Goal: Task Accomplishment & Management: Manage account settings

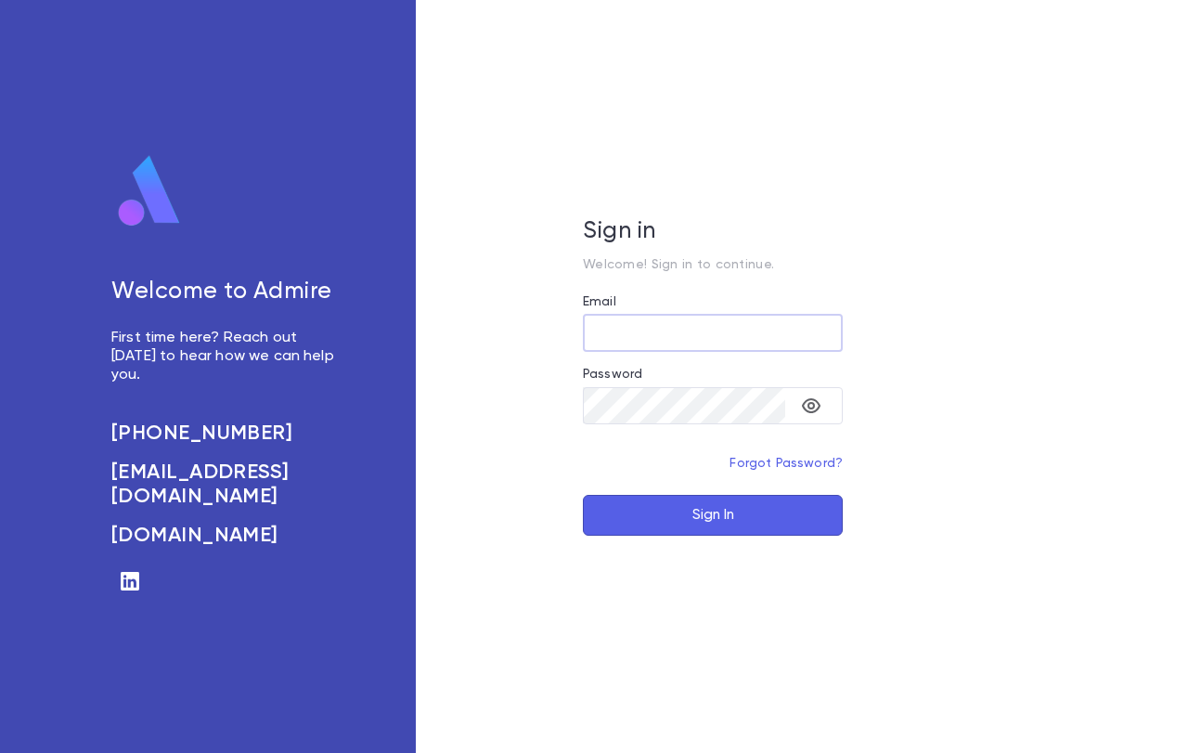
click at [547, 241] on div "Sign in Welcome! Sign in to continue. Email ​ Password ​ Forgot Password? Sign …" at bounding box center [713, 376] width 594 height 753
click at [692, 331] on input "Email" at bounding box center [713, 333] width 260 height 36
paste input "**********"
type input "**********"
click at [815, 403] on icon "toggle password visibility" at bounding box center [811, 406] width 22 height 22
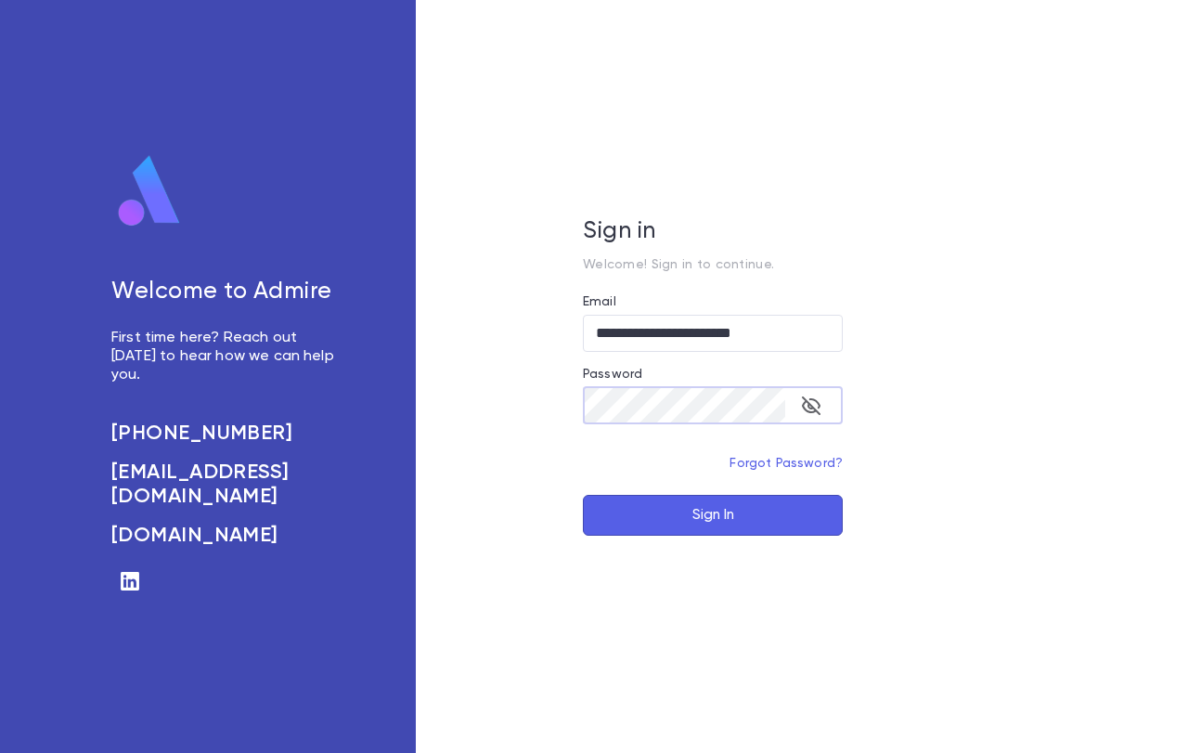
click at [736, 511] on button "Sign In" at bounding box center [713, 515] width 260 height 41
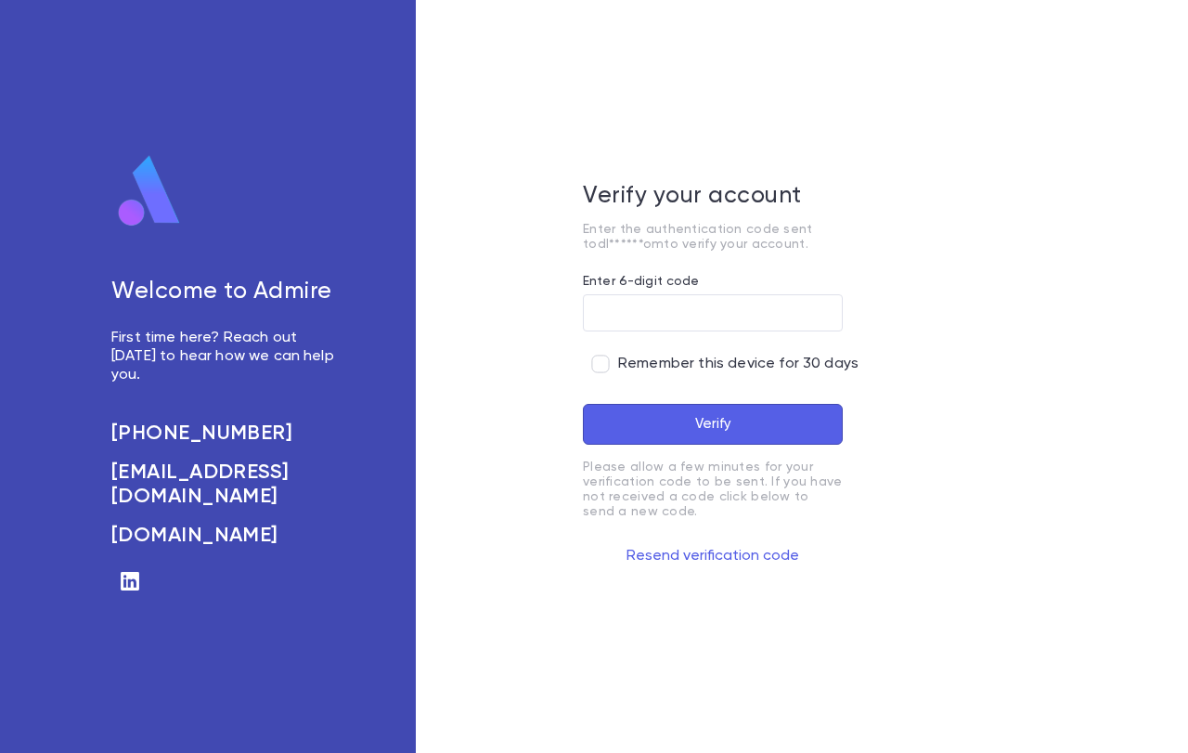
click at [700, 364] on span "Remember this device for 30 days" at bounding box center [738, 364] width 240 height 19
click at [520, 254] on div "Verify your account Enter the authentication code sent to dl******om to verify …" at bounding box center [713, 376] width 594 height 753
click at [626, 309] on input "Enter 6-digit code" at bounding box center [713, 312] width 260 height 36
click at [745, 322] on input "Enter 6-digit code" at bounding box center [713, 312] width 260 height 36
click at [589, 304] on input "Enter 6-digit code" at bounding box center [713, 312] width 260 height 36
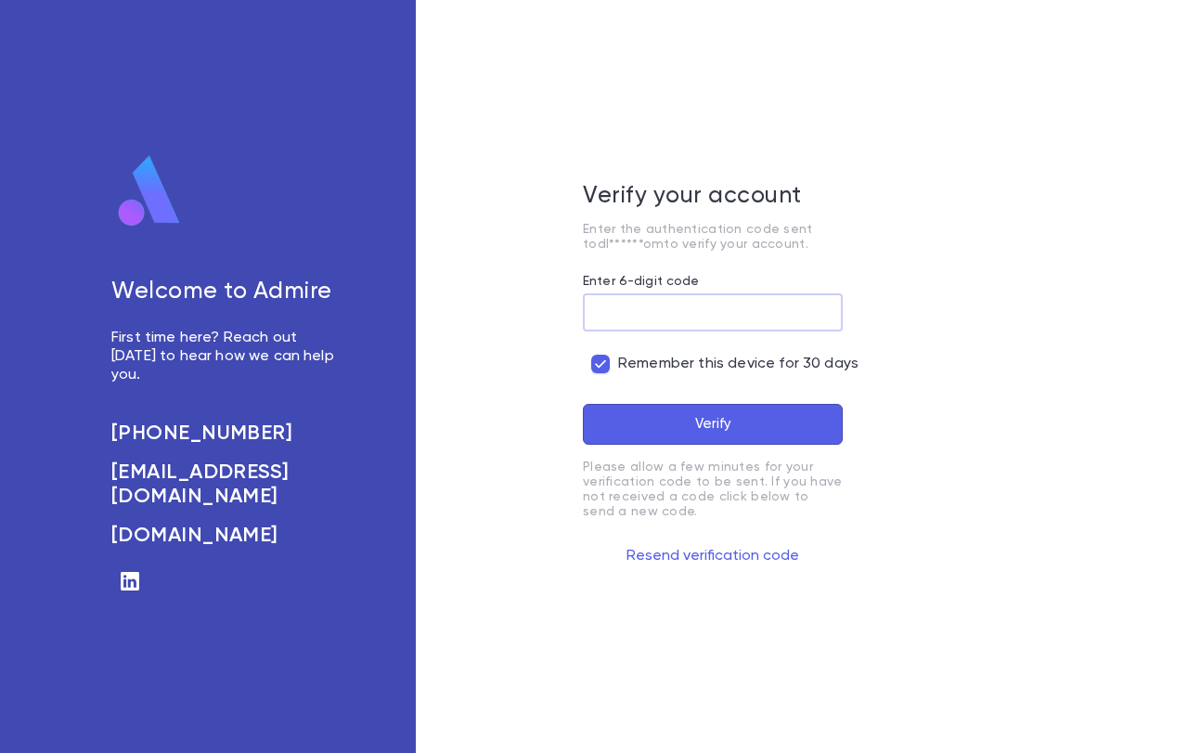
click at [645, 308] on input "Enter 6-digit code" at bounding box center [713, 312] width 260 height 36
drag, startPoint x: 807, startPoint y: 319, endPoint x: 495, endPoint y: 294, distance: 312.9
click at [495, 294] on div "Verify your account Enter the authentication code sent to dl******om to verify …" at bounding box center [713, 376] width 594 height 753
paste input "******"
click at [601, 303] on input "*******" at bounding box center [713, 312] width 260 height 36
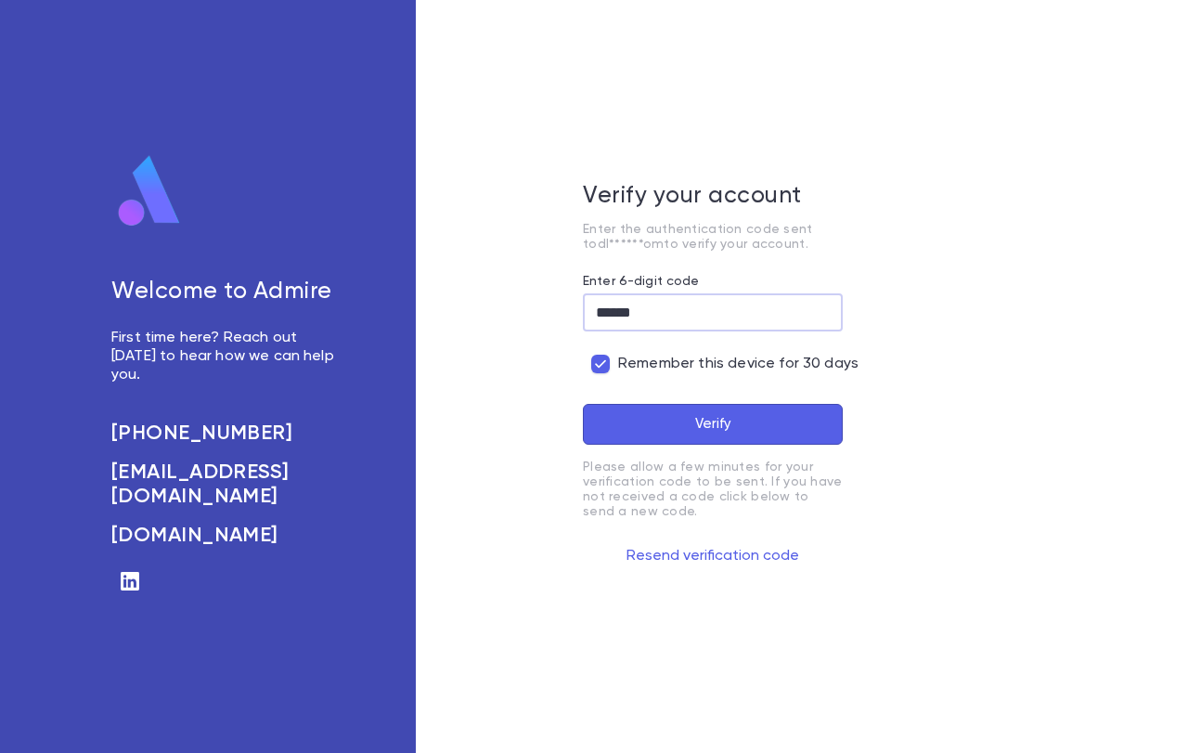
type input "******"
click at [692, 429] on button "Verify" at bounding box center [713, 424] width 260 height 41
click at [744, 556] on button "Resend verification code" at bounding box center [713, 556] width 260 height 30
drag, startPoint x: 748, startPoint y: 311, endPoint x: 331, endPoint y: 299, distance: 417.0
click at [331, 299] on div "Welcome to Admire First time here? Reach out today to hear how we can help you.…" at bounding box center [594, 376] width 1188 height 753
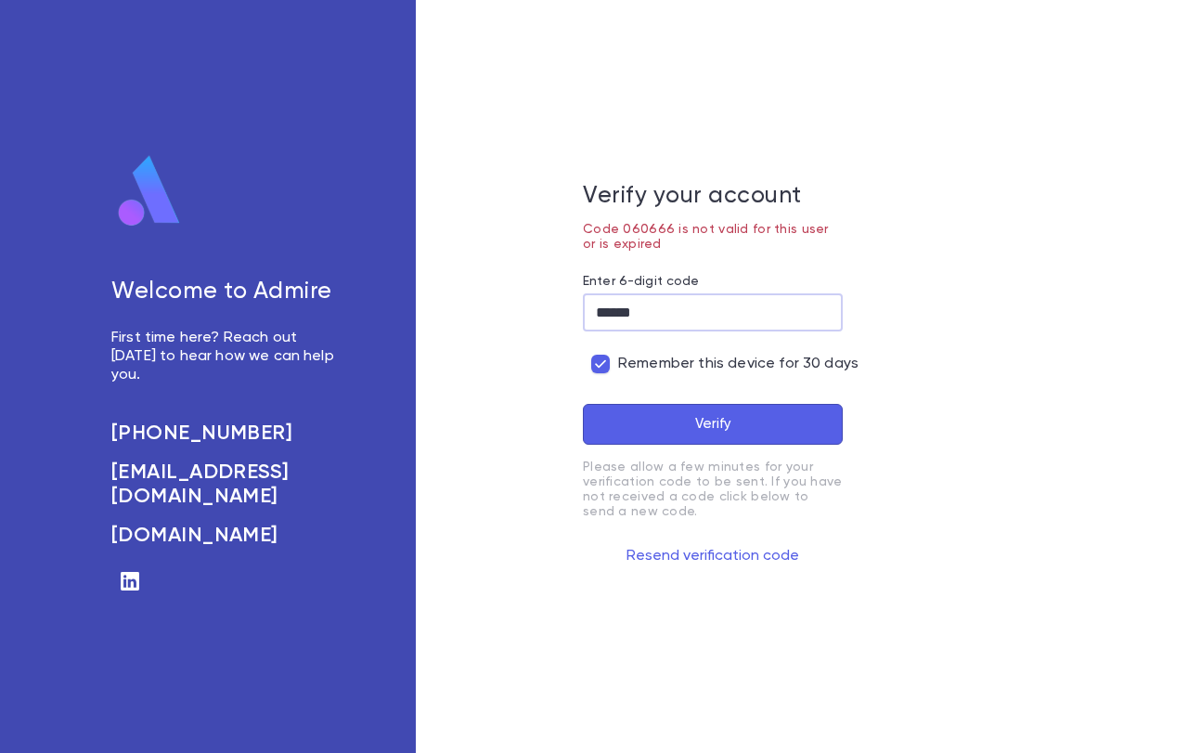
paste input "text"
click at [669, 421] on button "Verify" at bounding box center [713, 424] width 260 height 41
click at [689, 421] on button "Verify" at bounding box center [713, 424] width 260 height 41
click at [758, 563] on button "Resend verification code" at bounding box center [713, 556] width 260 height 30
drag, startPoint x: 678, startPoint y: 307, endPoint x: 577, endPoint y: 308, distance: 100.3
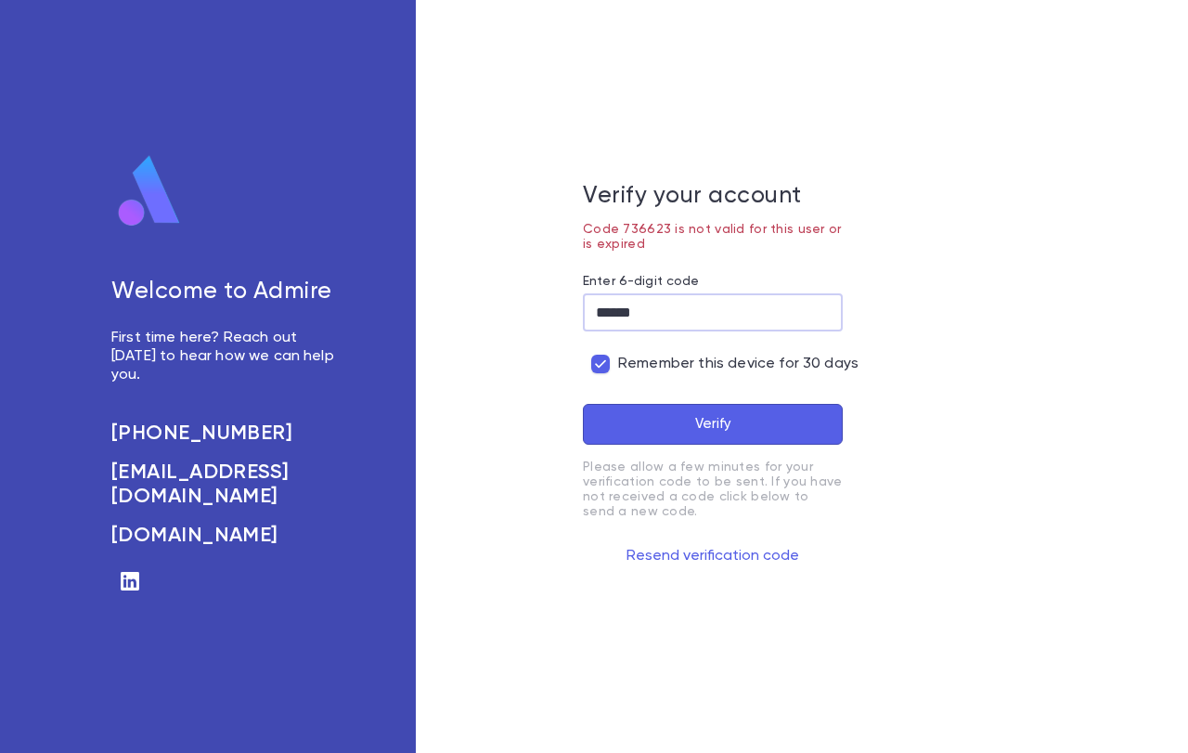
click at [577, 308] on div "Verify your account Code 736623 is not valid for this user or is expired Enter …" at bounding box center [713, 376] width 594 height 753
type input "******"
click at [583, 404] on button "Verify" at bounding box center [713, 424] width 260 height 41
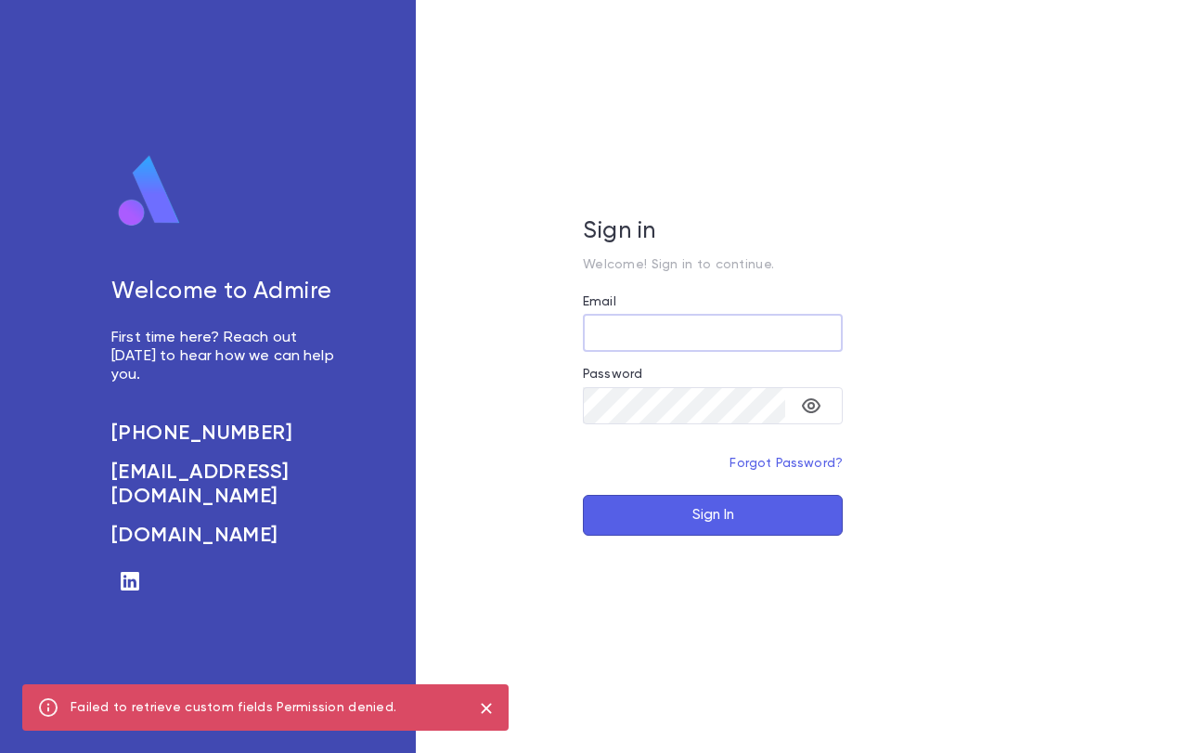
click at [640, 331] on input "Email" at bounding box center [713, 333] width 260 height 36
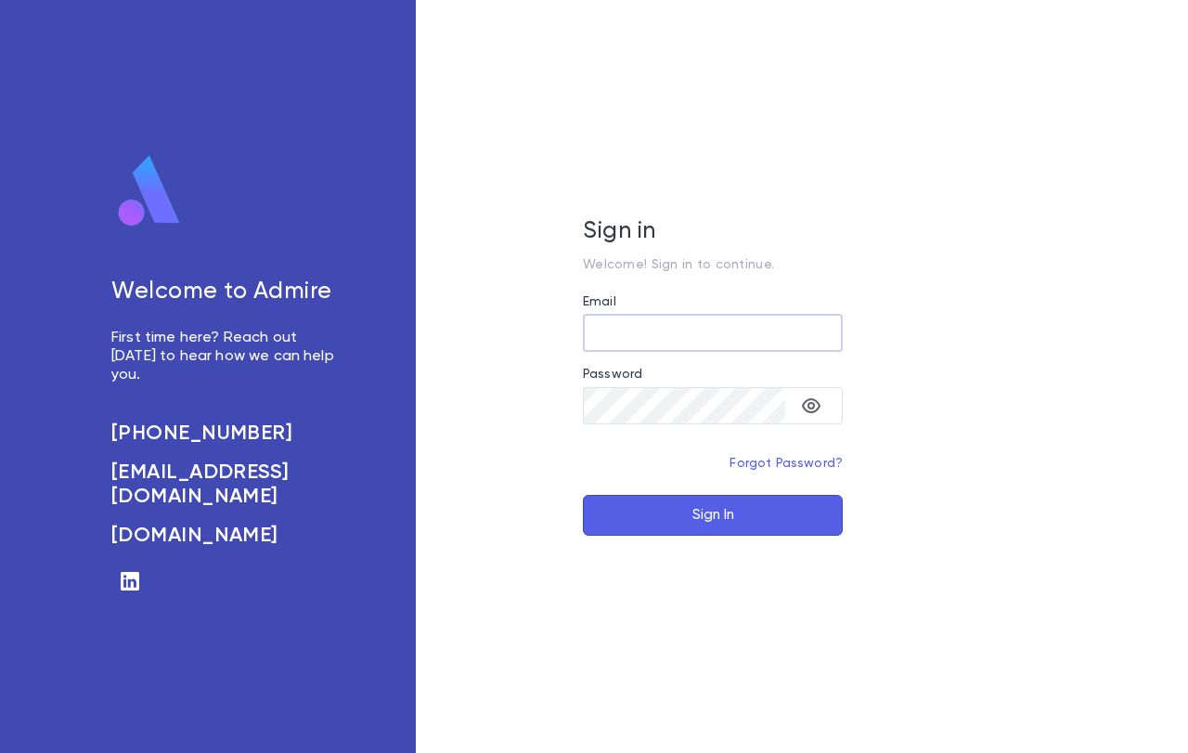
click at [741, 325] on input "Email" at bounding box center [713, 333] width 260 height 36
click at [715, 334] on input "Email" at bounding box center [713, 333] width 260 height 36
type input "**********"
click at [697, 518] on button "Sign In" at bounding box center [713, 515] width 260 height 41
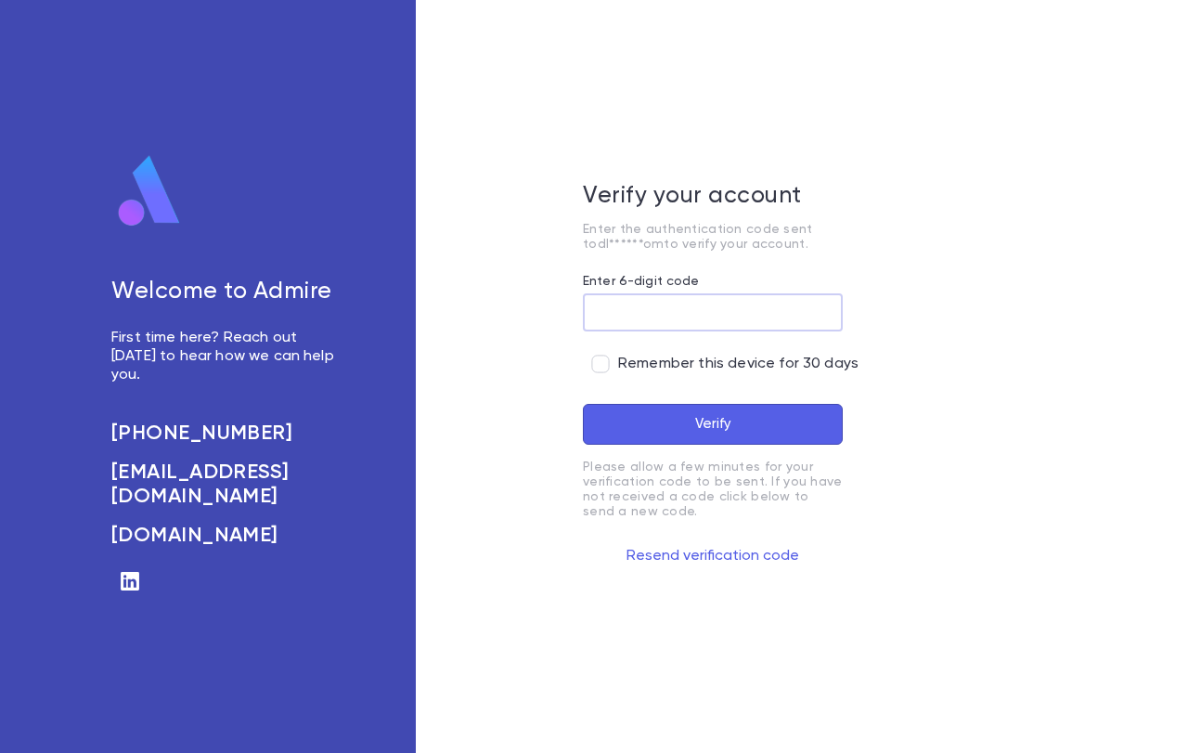
click at [707, 306] on input "Enter 6-digit code" at bounding box center [713, 312] width 260 height 36
type input "******"
click at [681, 435] on button "Verify" at bounding box center [713, 424] width 260 height 41
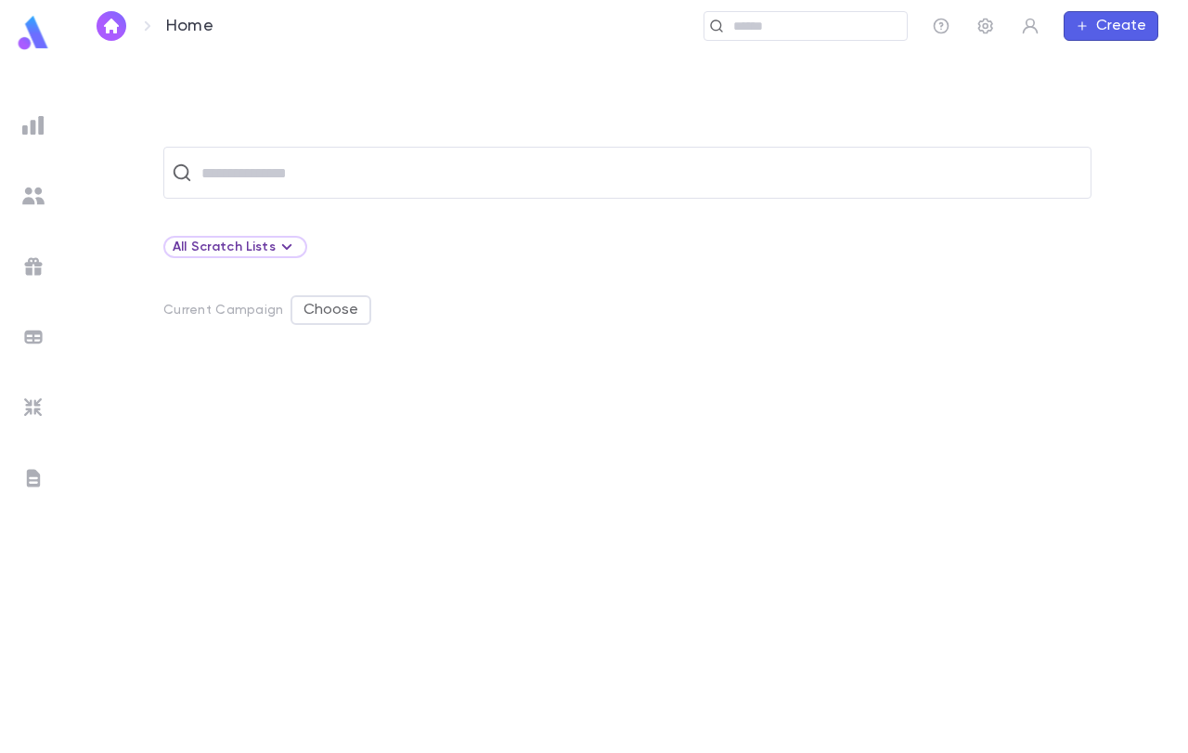
click at [35, 196] on img at bounding box center [33, 196] width 22 height 22
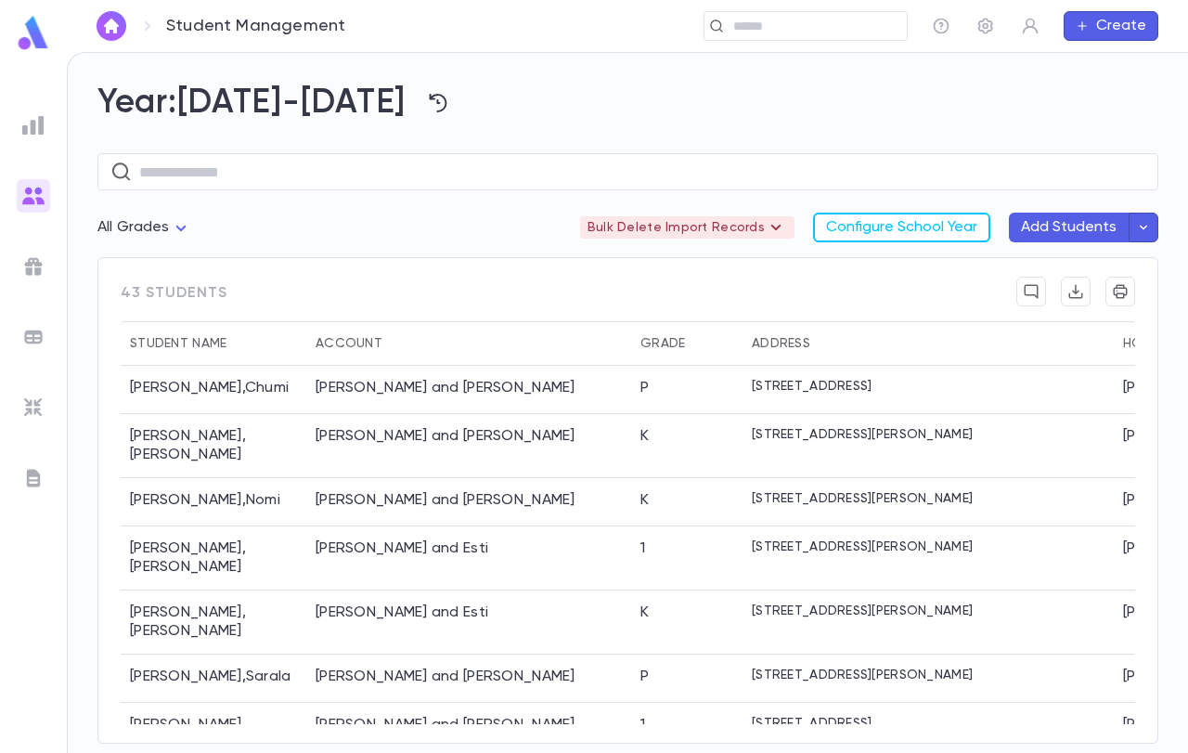
click at [37, 43] on img at bounding box center [33, 33] width 37 height 36
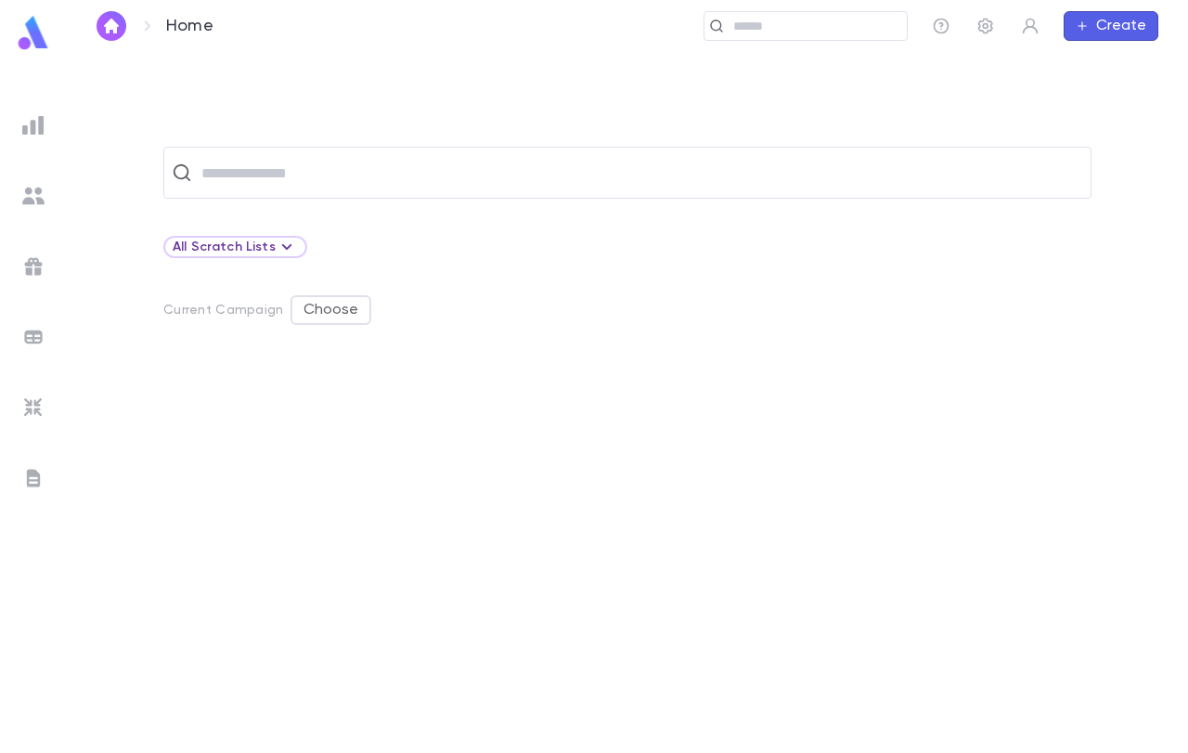
click at [41, 45] on img at bounding box center [33, 33] width 37 height 36
click at [980, 27] on icon "button" at bounding box center [985, 27] width 15 height 16
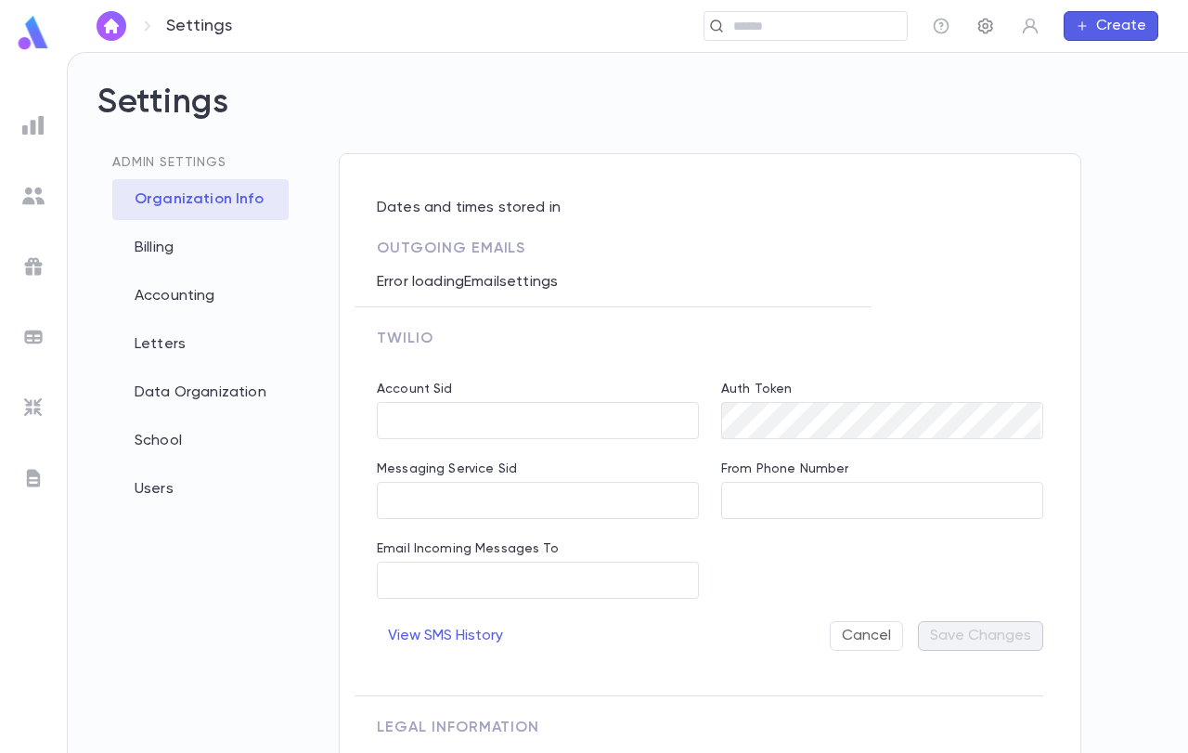
type input "**********"
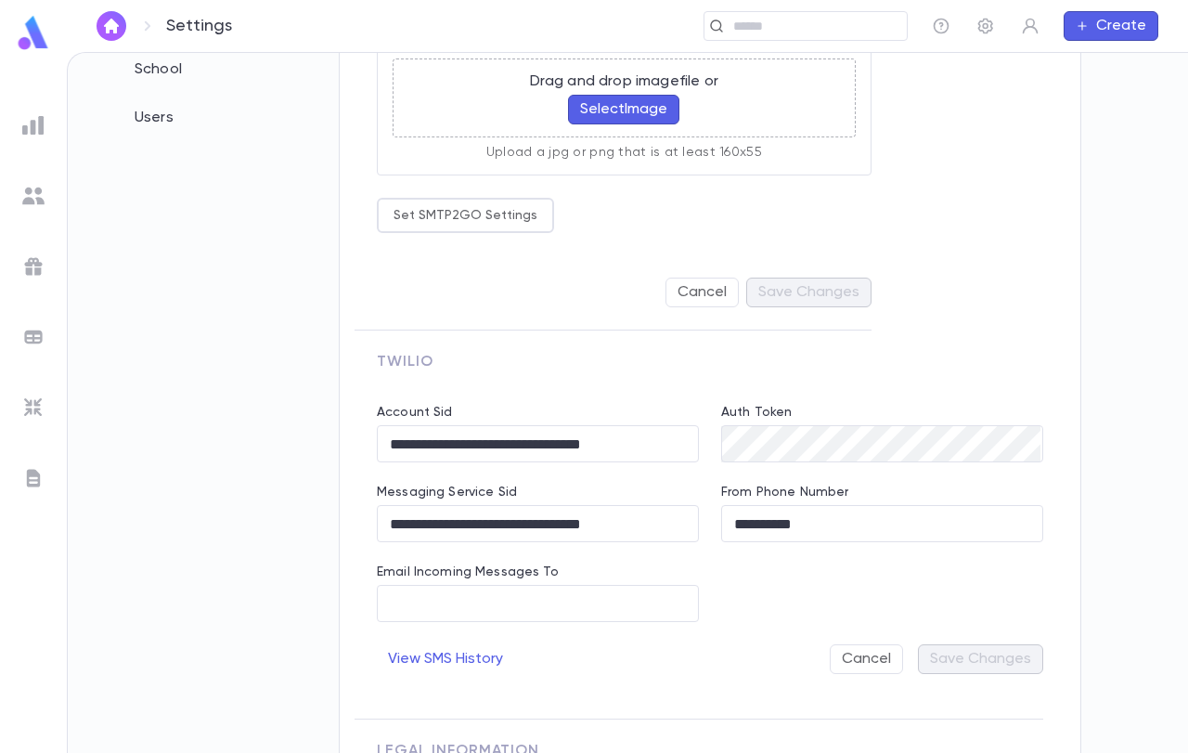
scroll to position [586, 0]
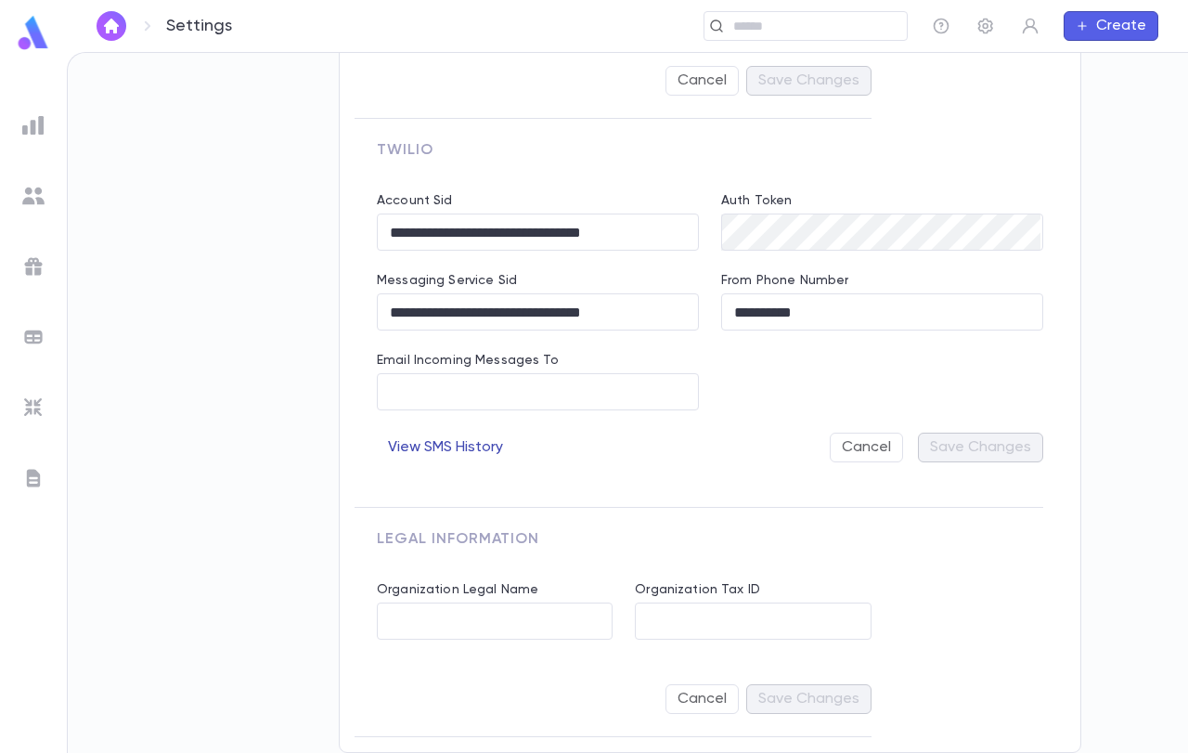
click at [467, 444] on button "View SMS History" at bounding box center [445, 448] width 137 height 30
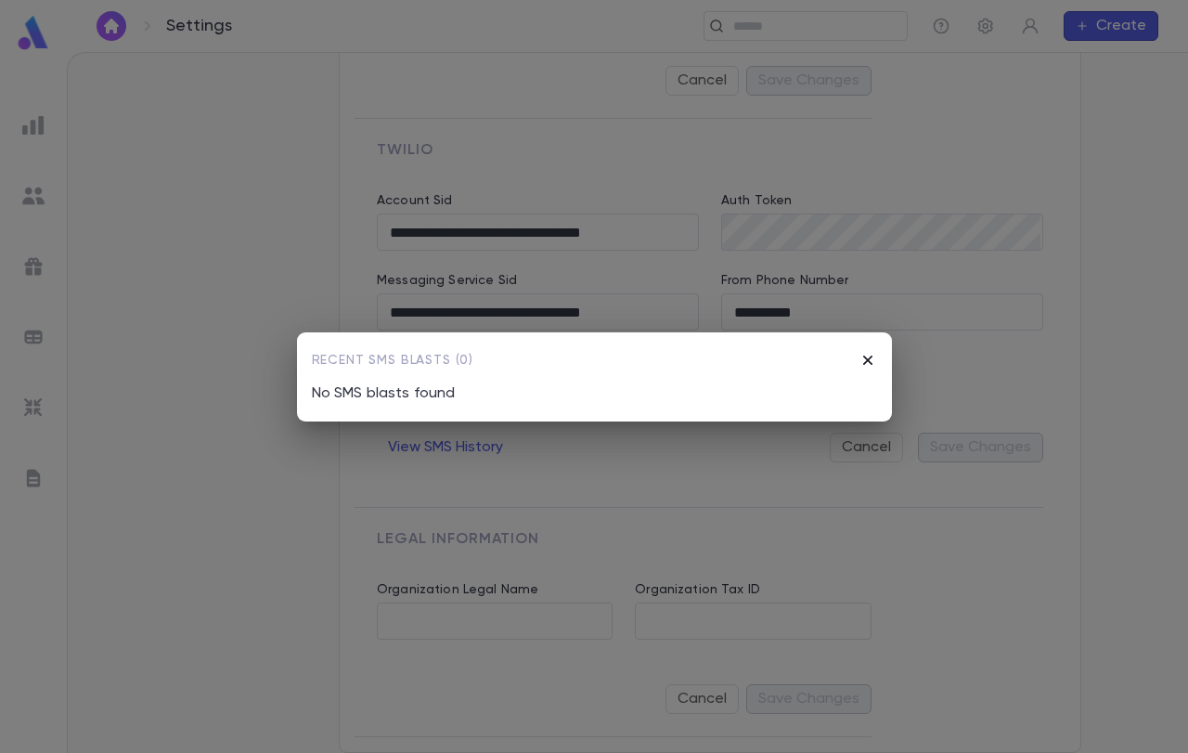
click at [865, 361] on icon "button" at bounding box center [866, 359] width 9 height 9
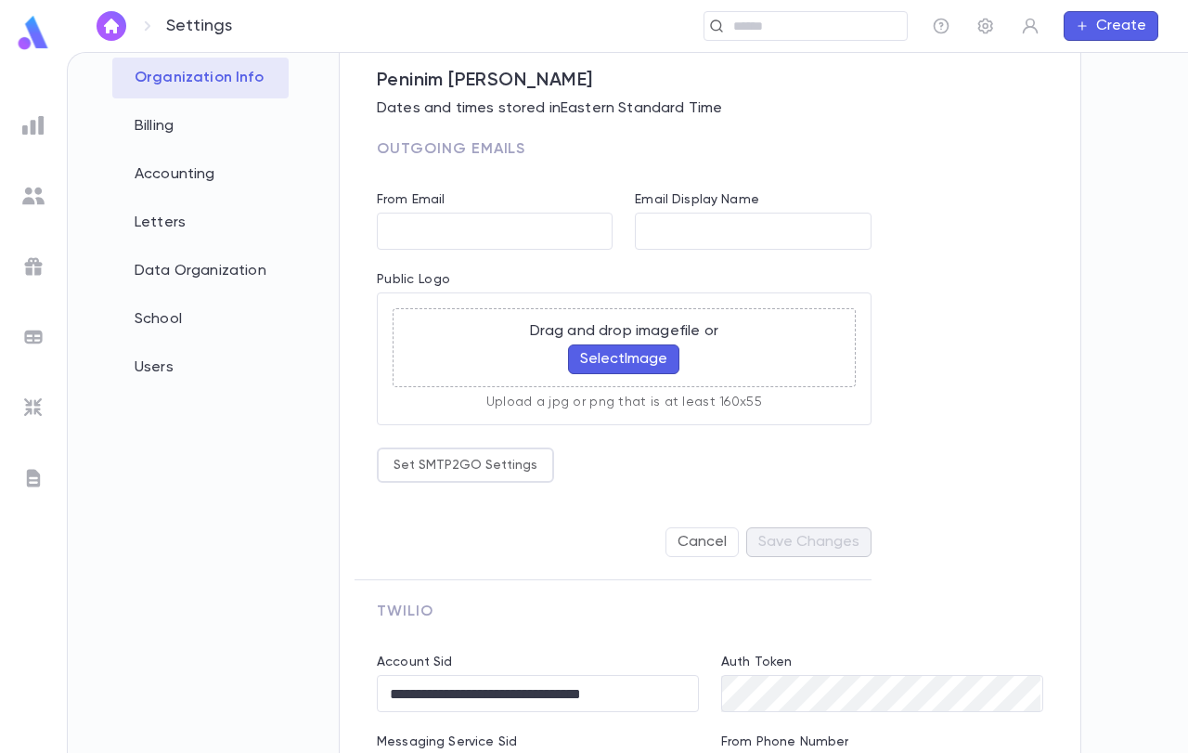
scroll to position [0, 0]
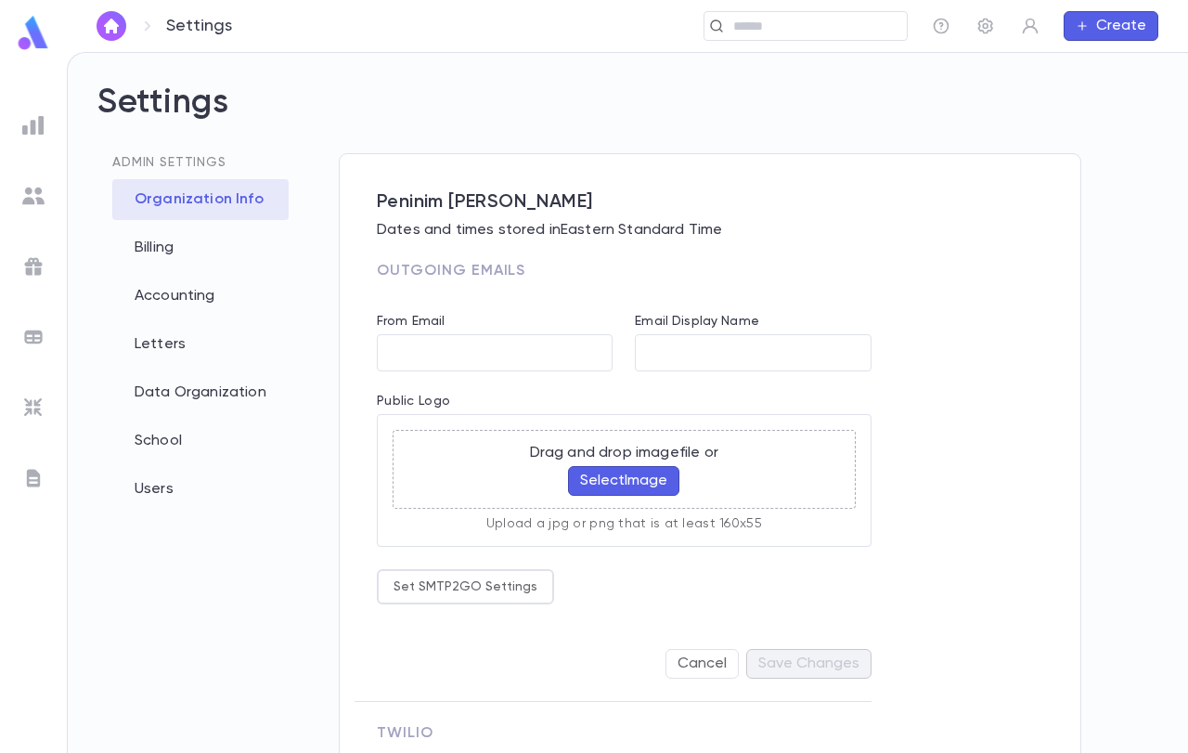
click at [41, 207] on div at bounding box center [33, 195] width 33 height 33
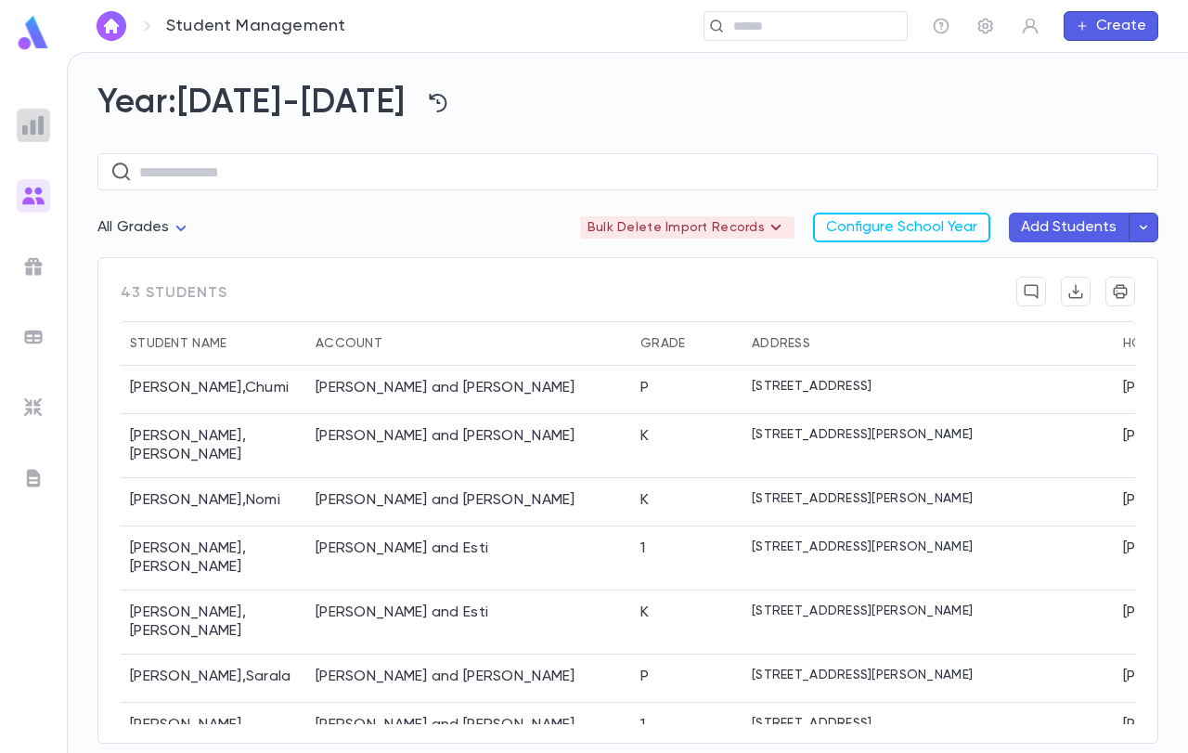
click at [40, 119] on img at bounding box center [33, 125] width 22 height 22
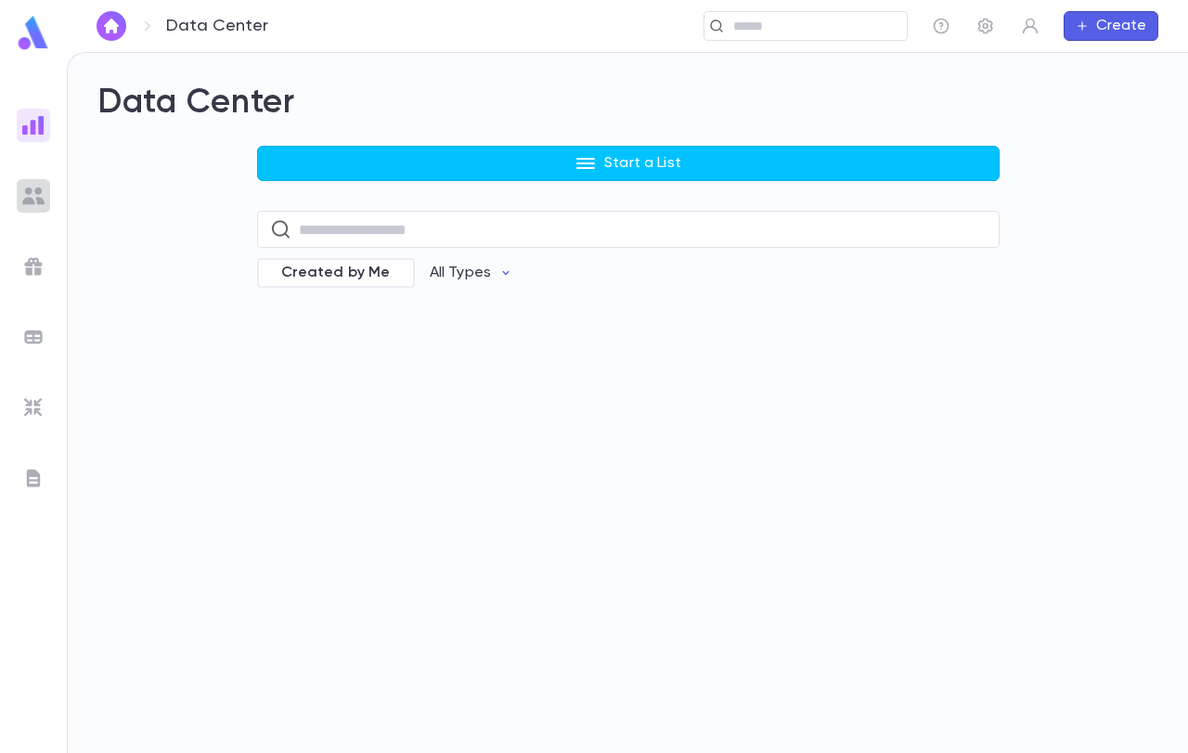
click at [34, 204] on img at bounding box center [33, 196] width 22 height 22
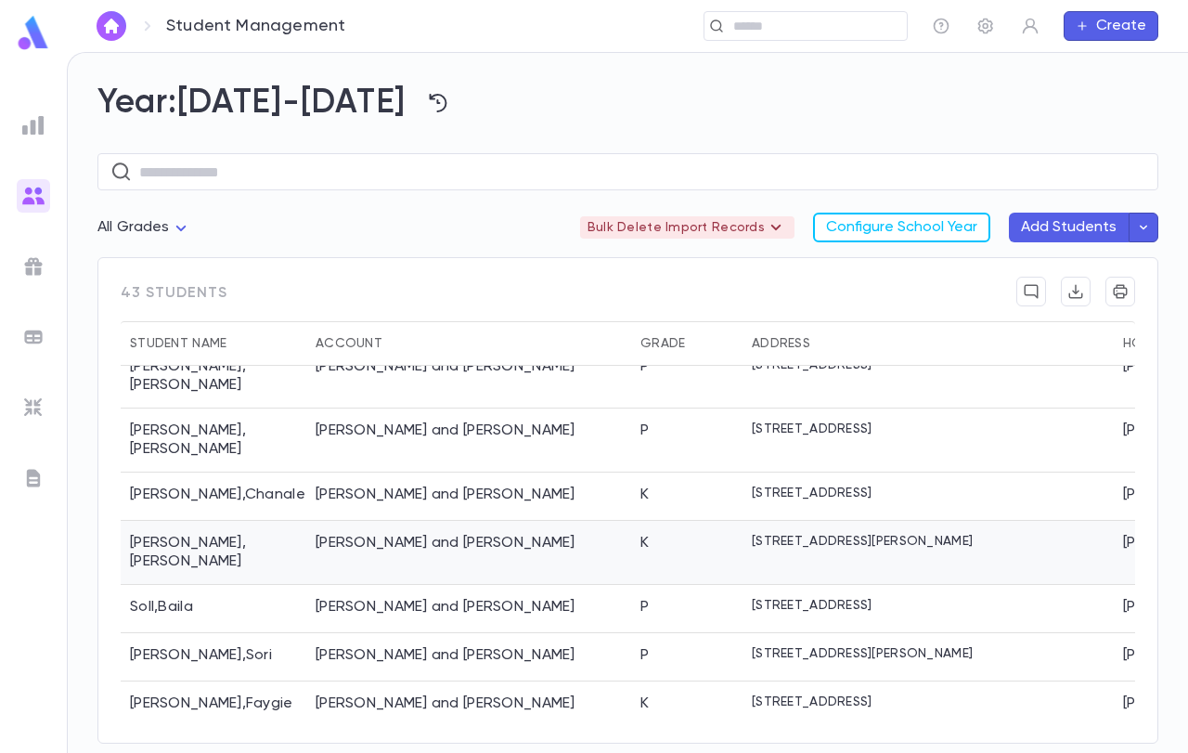
scroll to position [1725, 0]
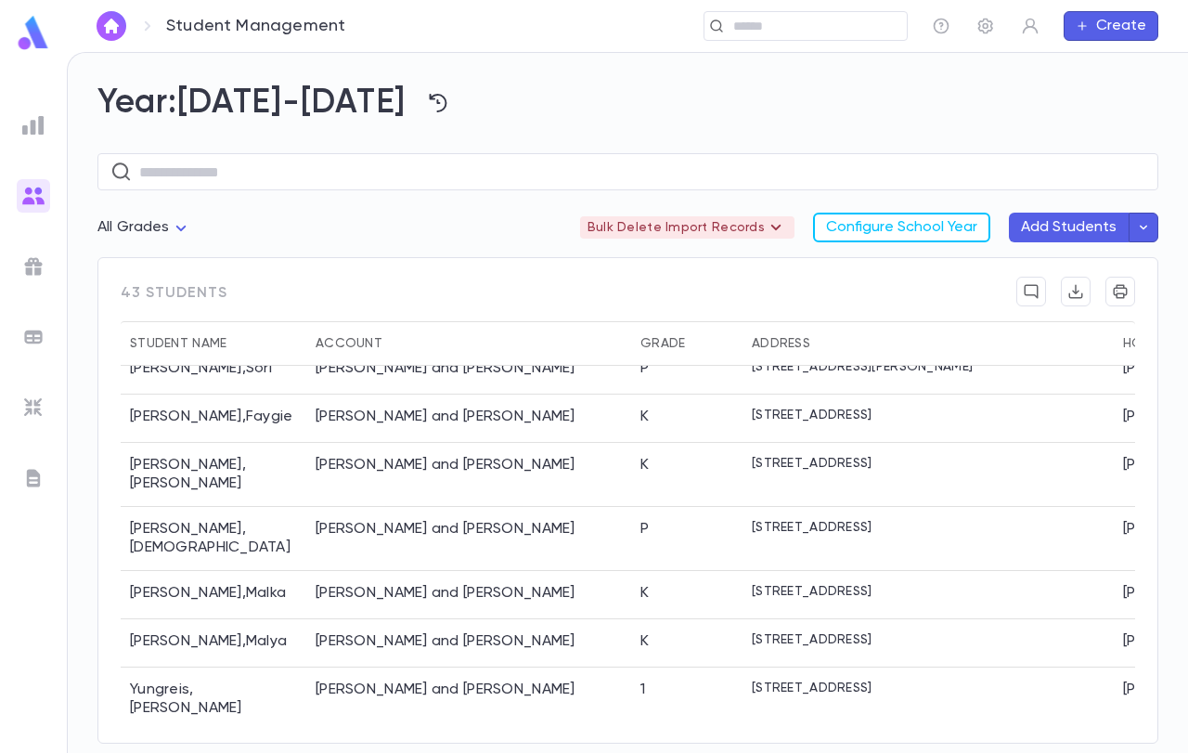
drag, startPoint x: 642, startPoint y: 724, endPoint x: 977, endPoint y: 697, distance: 336.2
click at [1048, 725] on div "43 students Student Name Account Grade Address Home Phone Father Cell Mother Ce…" at bounding box center [627, 500] width 1061 height 486
click at [37, 263] on img at bounding box center [33, 266] width 22 height 22
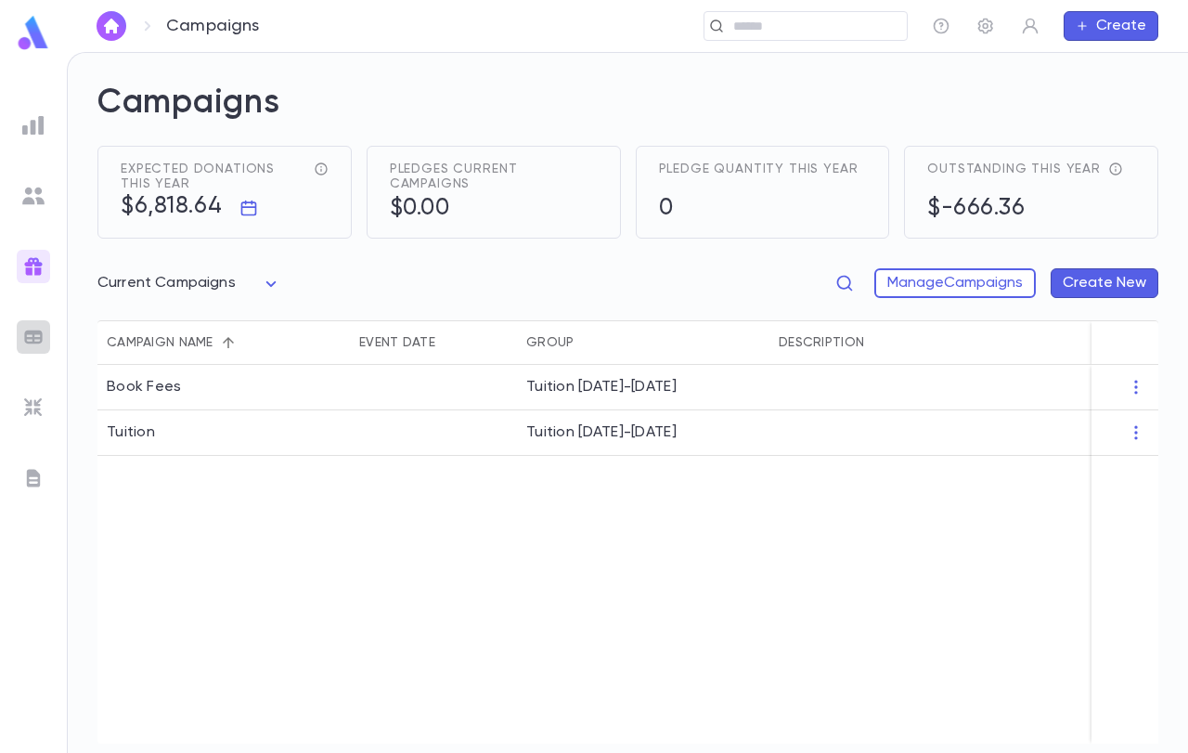
click at [34, 340] on img at bounding box center [33, 337] width 22 height 22
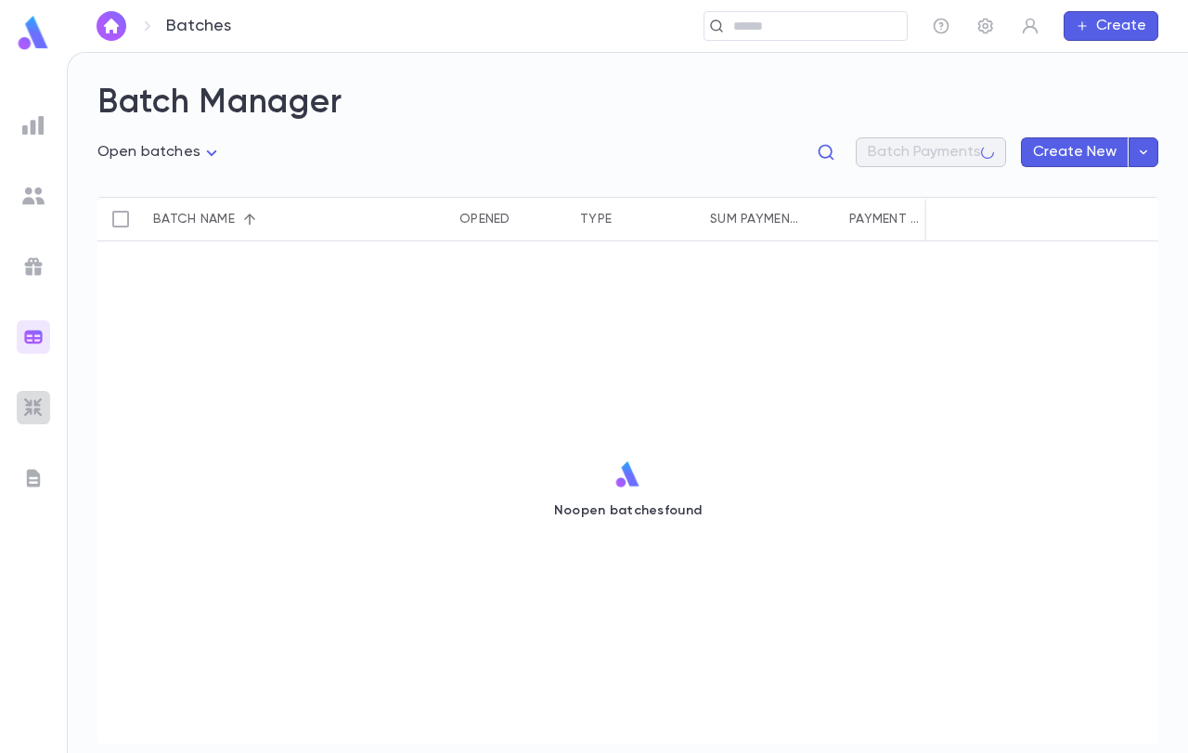
click at [34, 395] on div at bounding box center [33, 407] width 33 height 33
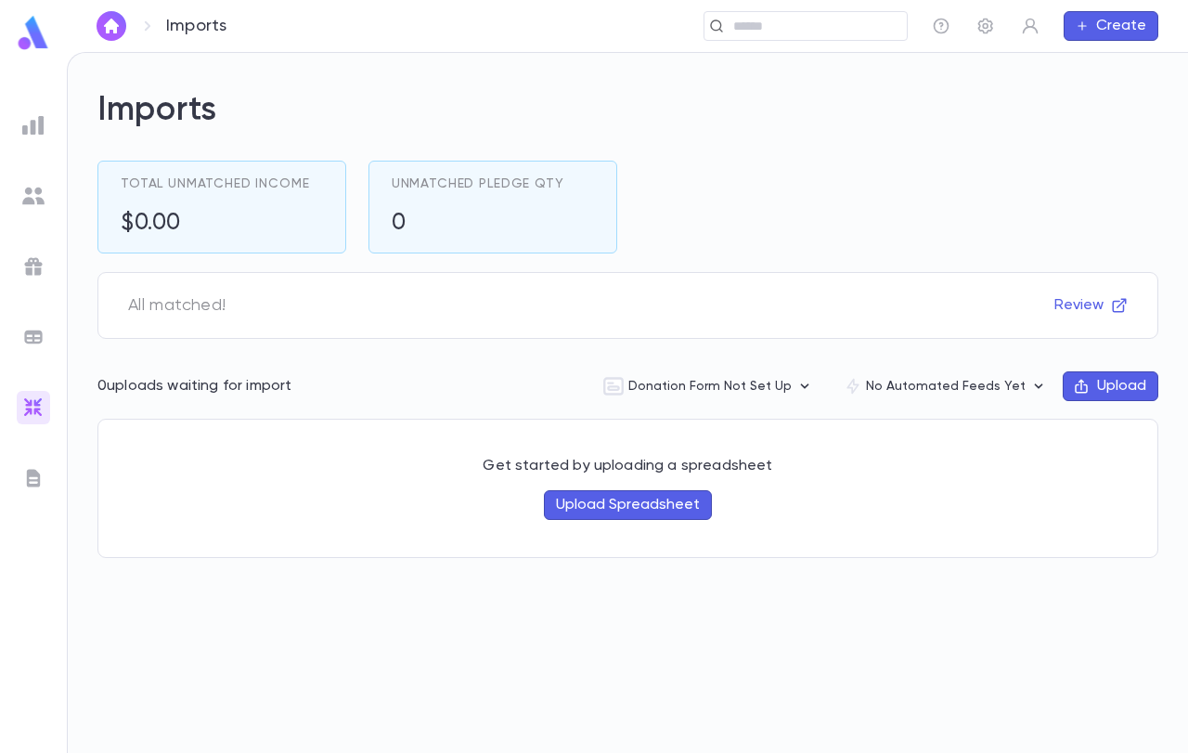
click at [42, 485] on img at bounding box center [33, 478] width 22 height 22
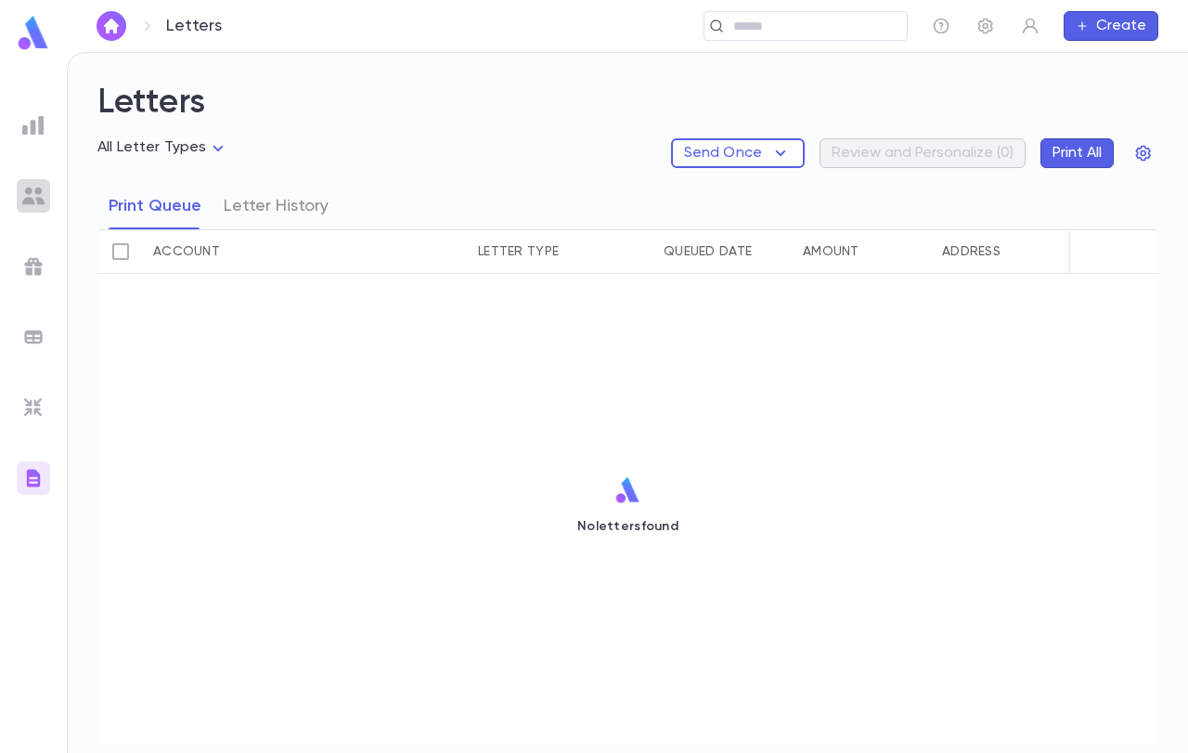
click at [34, 186] on img at bounding box center [33, 196] width 22 height 22
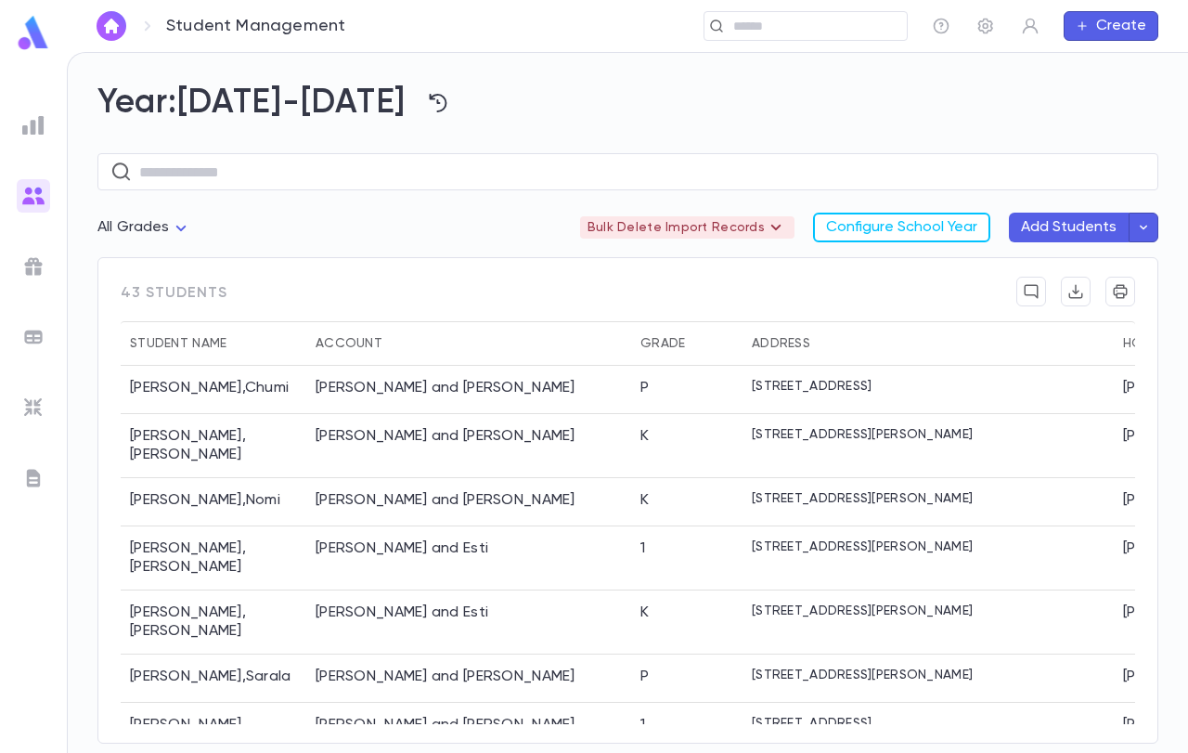
click at [37, 118] on img at bounding box center [33, 125] width 22 height 22
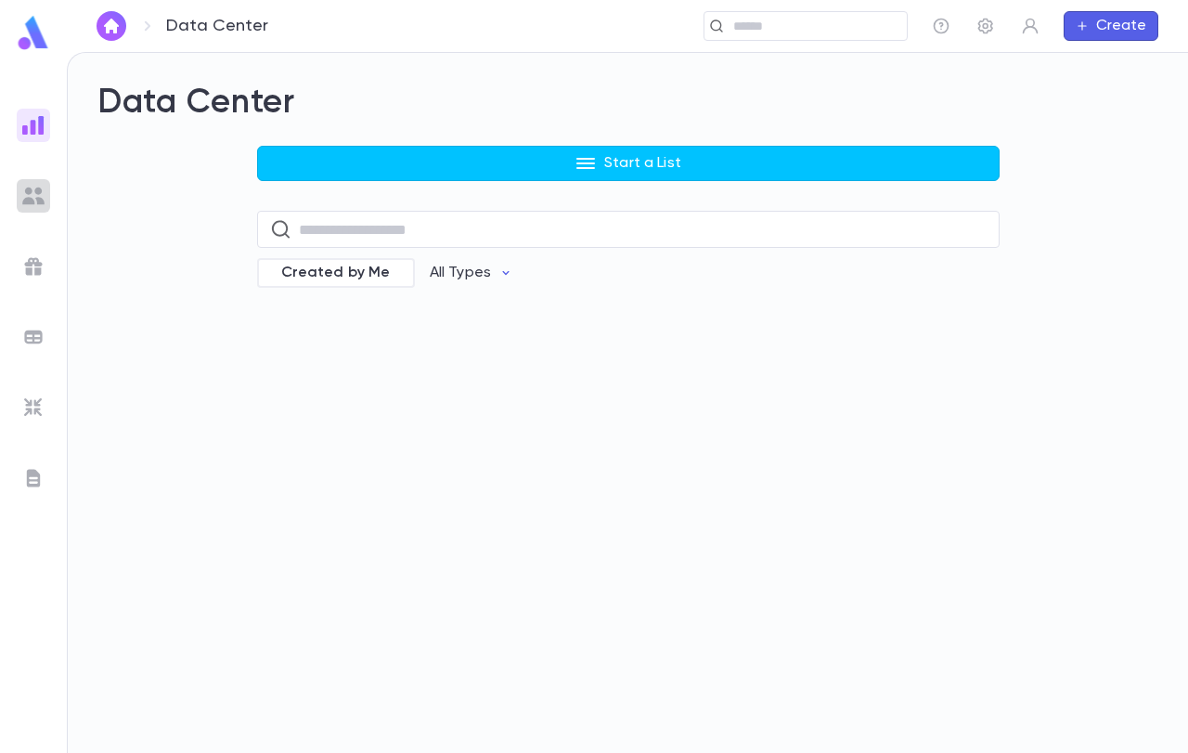
click at [37, 179] on div at bounding box center [33, 195] width 33 height 33
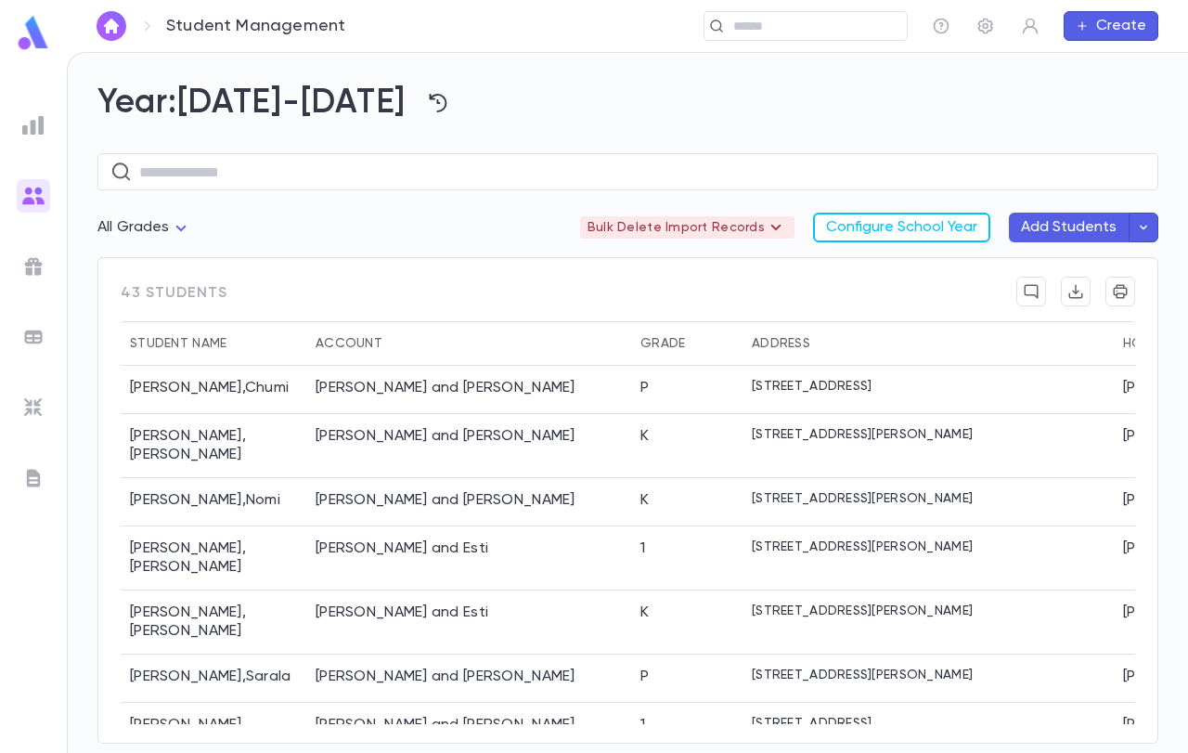
click at [156, 32] on icon at bounding box center [147, 26] width 22 height 22
click at [176, 24] on p "Student Management" at bounding box center [255, 26] width 179 height 20
click at [1029, 27] on icon "button" at bounding box center [1031, 27] width 16 height 16
click at [931, 126] on div at bounding box center [594, 376] width 1188 height 753
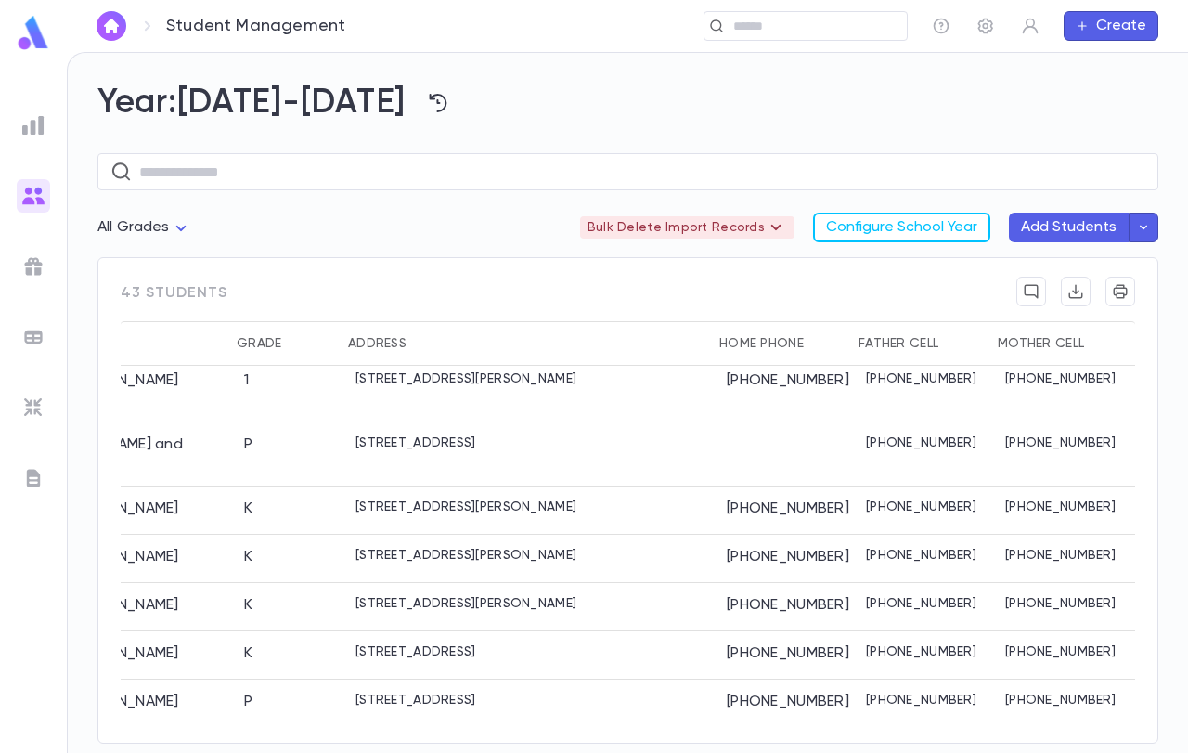
drag, startPoint x: 801, startPoint y: 715, endPoint x: 1150, endPoint y: 718, distance: 349.0
